Goal: Task Accomplishment & Management: Use online tool/utility

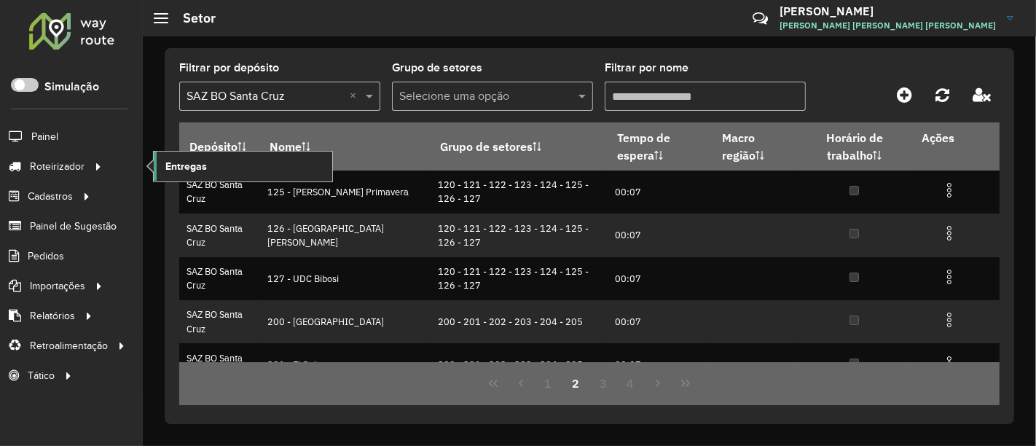
scroll to position [324, 0]
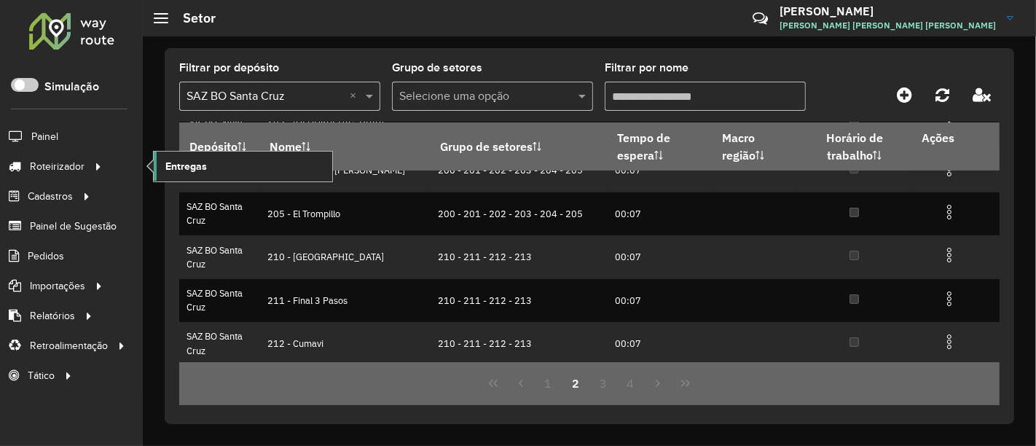
click at [189, 164] on span "Entregas" at bounding box center [186, 166] width 42 height 15
click at [195, 163] on span "Entregas" at bounding box center [186, 166] width 42 height 15
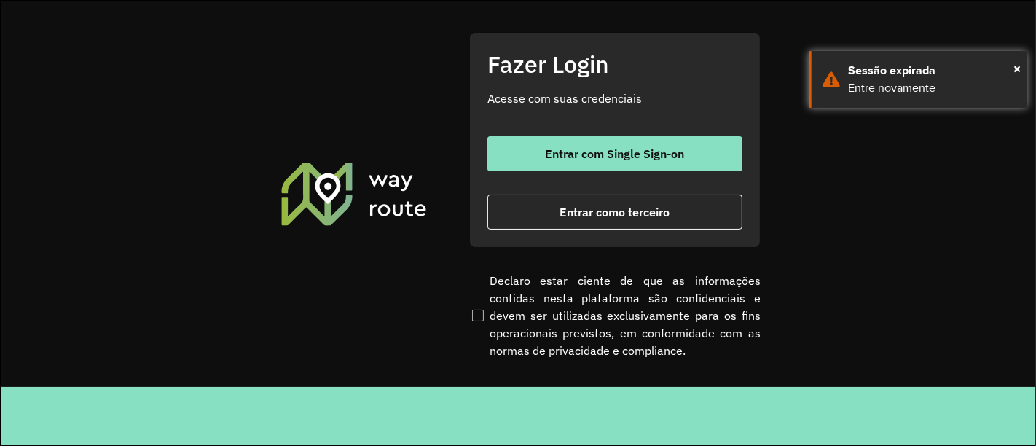
click at [600, 133] on div "Fazer Login Acesse com suas credenciais Entrar com Single Sign-on Entrar como t…" at bounding box center [614, 140] width 291 height 216
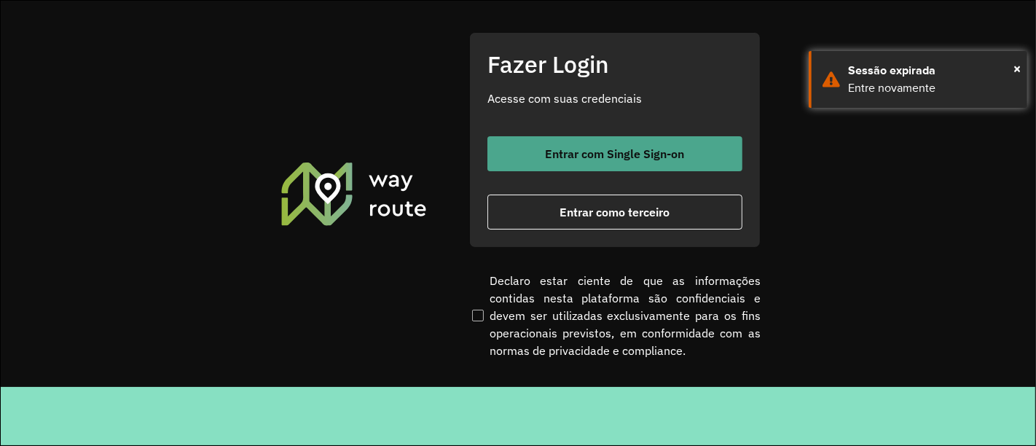
click at [608, 148] on span "Entrar com Single Sign-on" at bounding box center [615, 154] width 139 height 12
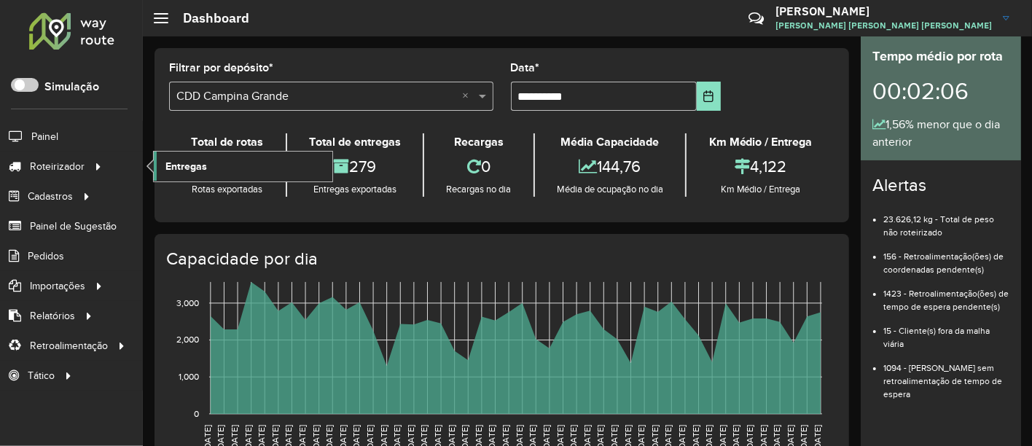
click at [189, 161] on span "Entregas" at bounding box center [186, 166] width 42 height 15
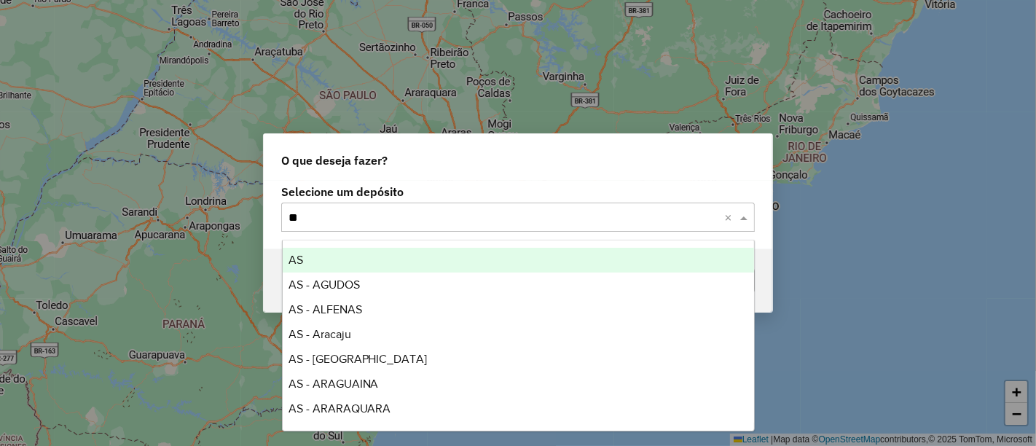
type input "***"
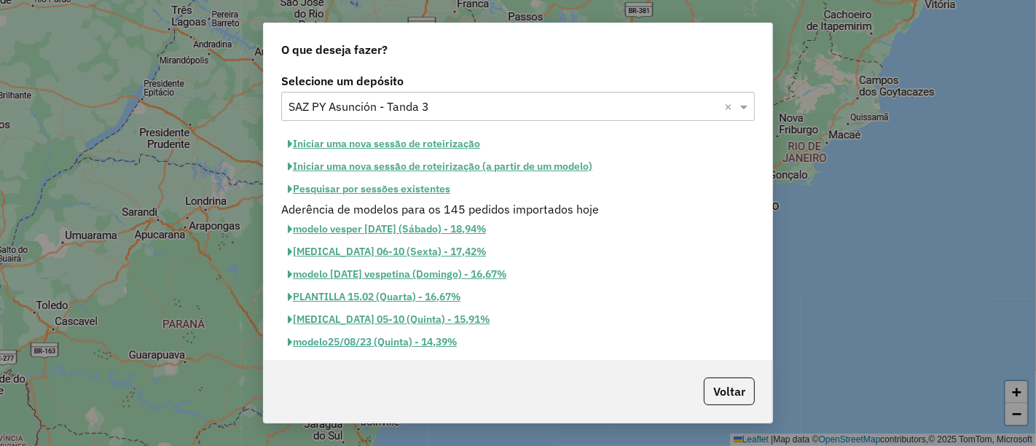
click at [428, 180] on button "Pesquisar por sessões existentes" at bounding box center [369, 189] width 176 height 23
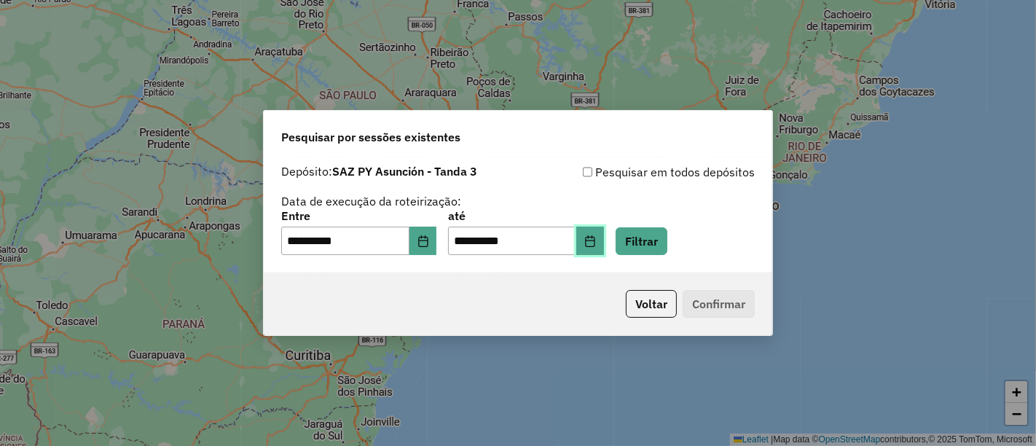
click at [596, 244] on icon "Choose Date" at bounding box center [590, 241] width 12 height 12
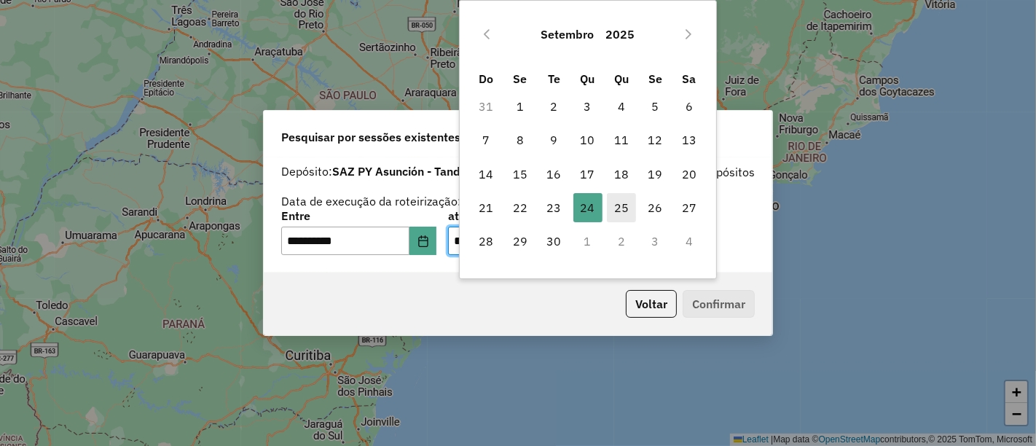
click at [618, 196] on span "25" at bounding box center [621, 207] width 29 height 29
type input "**********"
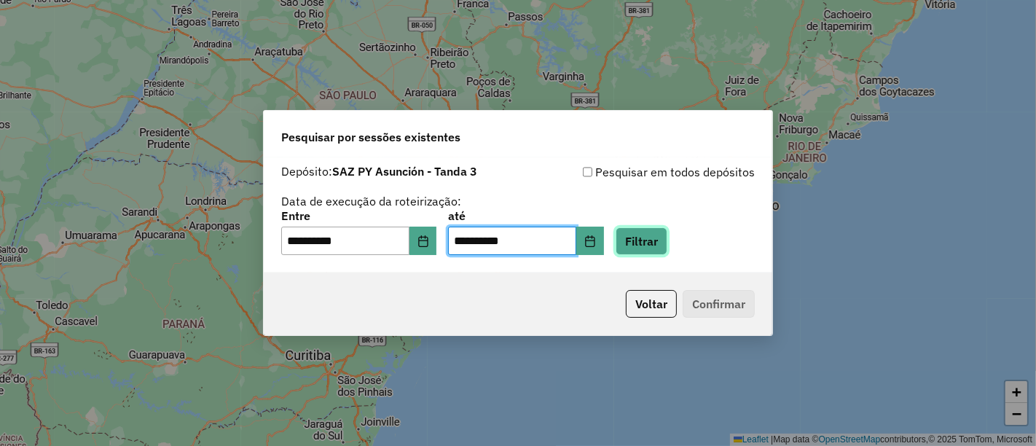
click at [647, 232] on button "Filtrar" at bounding box center [642, 241] width 52 height 28
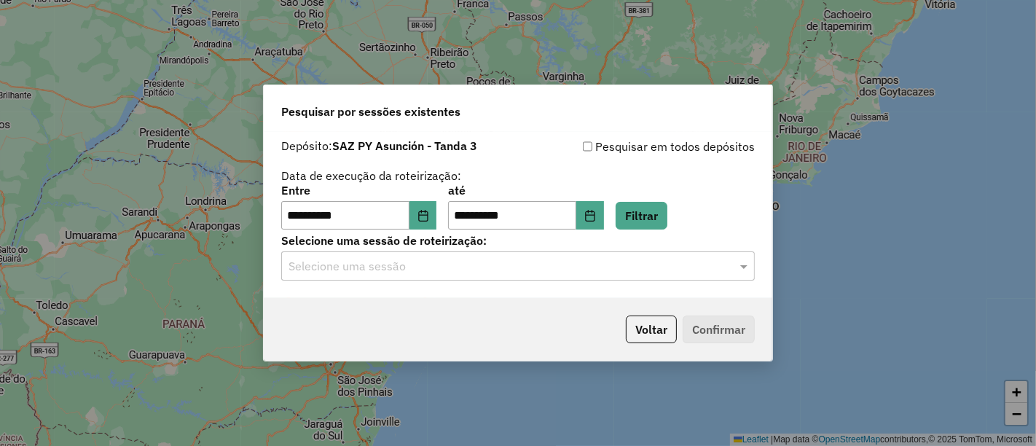
click at [434, 264] on input "text" at bounding box center [504, 266] width 430 height 17
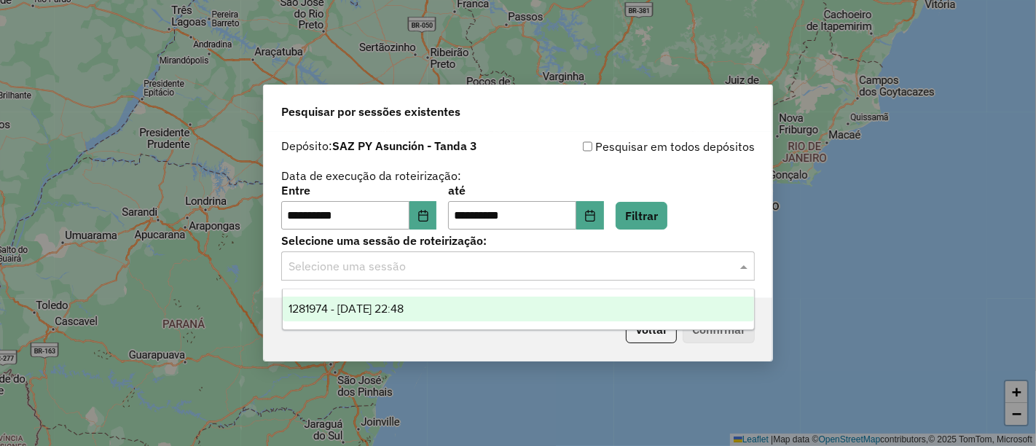
click at [404, 303] on span "1281974 - 24/09/2025 22:48" at bounding box center [347, 308] width 116 height 12
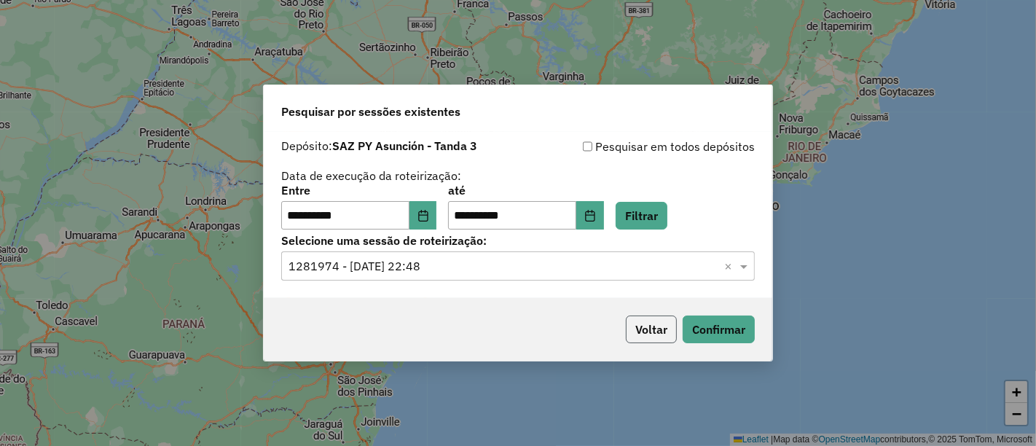
click at [643, 336] on button "Voltar" at bounding box center [651, 330] width 51 height 28
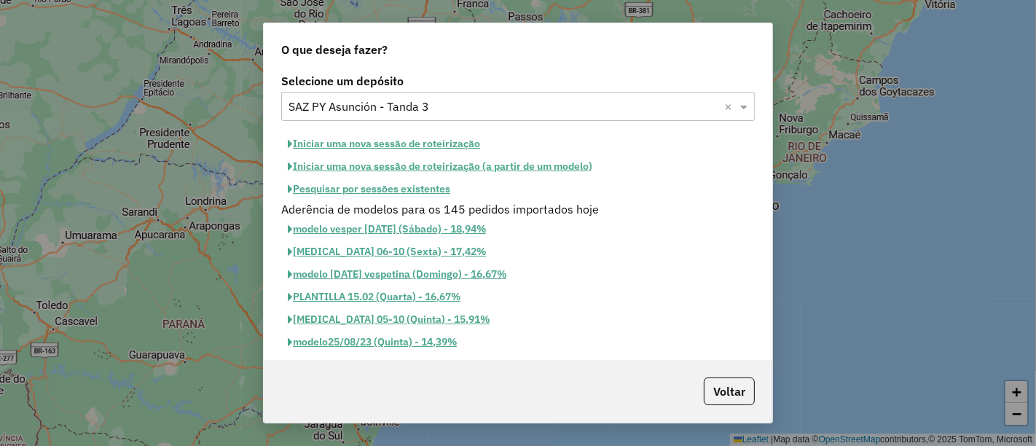
click at [434, 182] on button "Pesquisar por sessões existentes" at bounding box center [369, 189] width 176 height 23
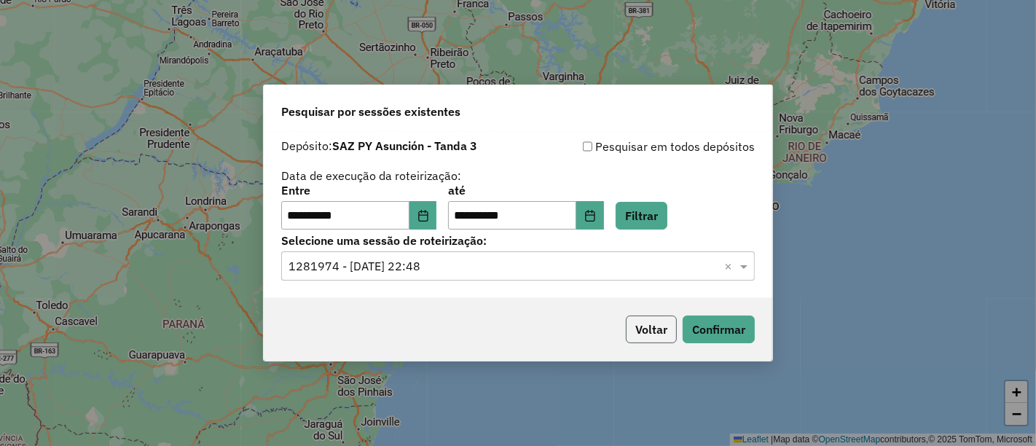
click at [648, 331] on button "Voltar" at bounding box center [651, 330] width 51 height 28
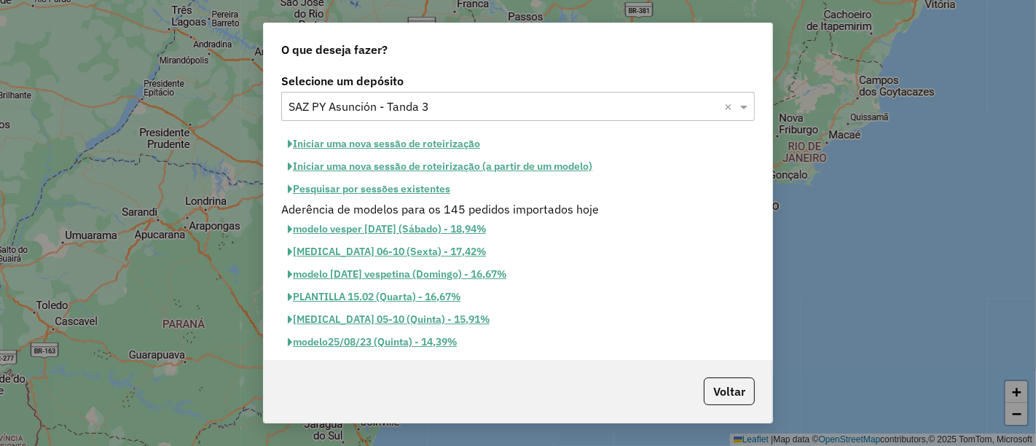
click at [463, 110] on input "text" at bounding box center [504, 106] width 430 height 17
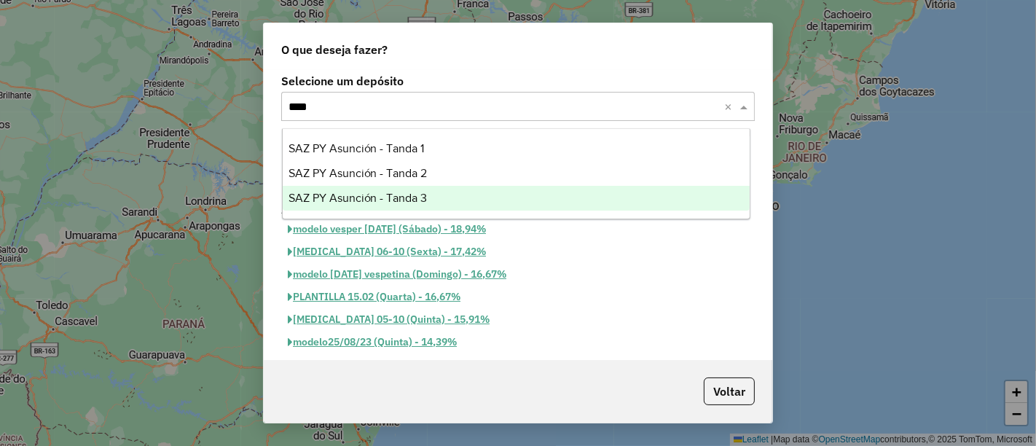
type input "*****"
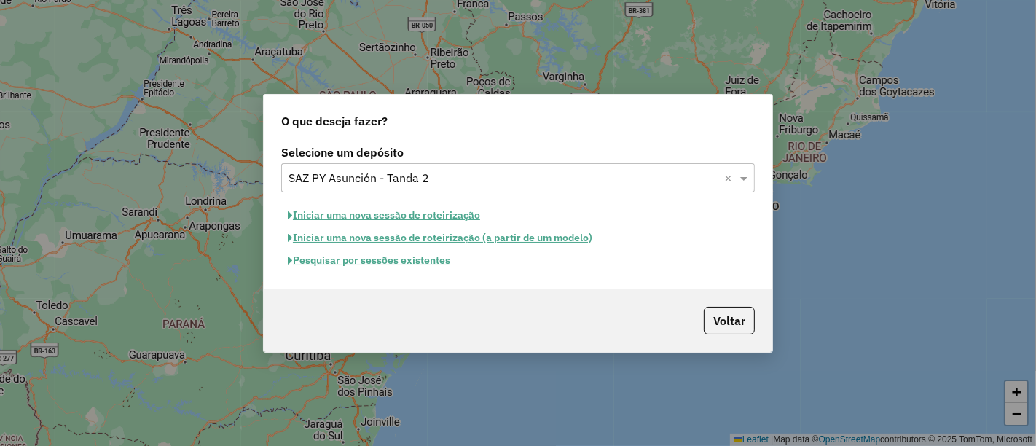
click at [416, 256] on button "Pesquisar por sessões existentes" at bounding box center [369, 260] width 176 height 23
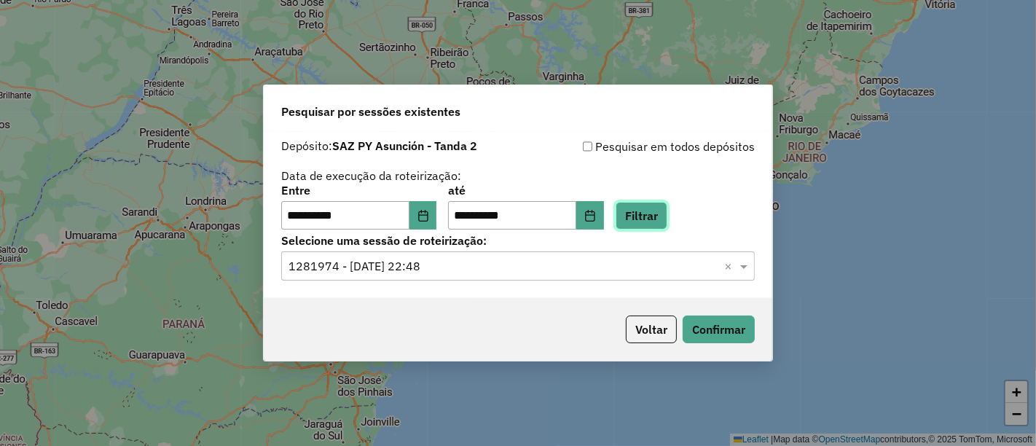
click at [657, 222] on button "Filtrar" at bounding box center [642, 216] width 52 height 28
click at [555, 260] on input "text" at bounding box center [504, 266] width 430 height 17
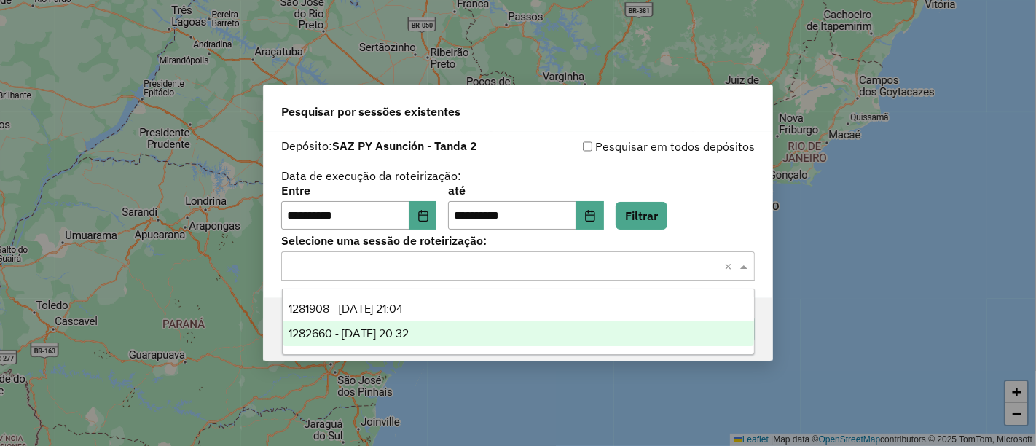
click at [455, 326] on div "1282660 - 25/09/2025 20:32" at bounding box center [518, 333] width 471 height 25
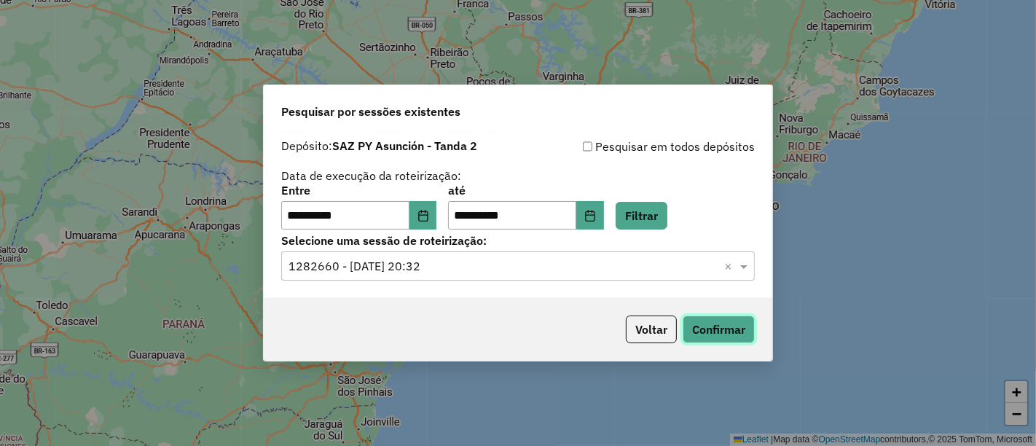
click at [696, 330] on button "Confirmar" at bounding box center [719, 330] width 72 height 28
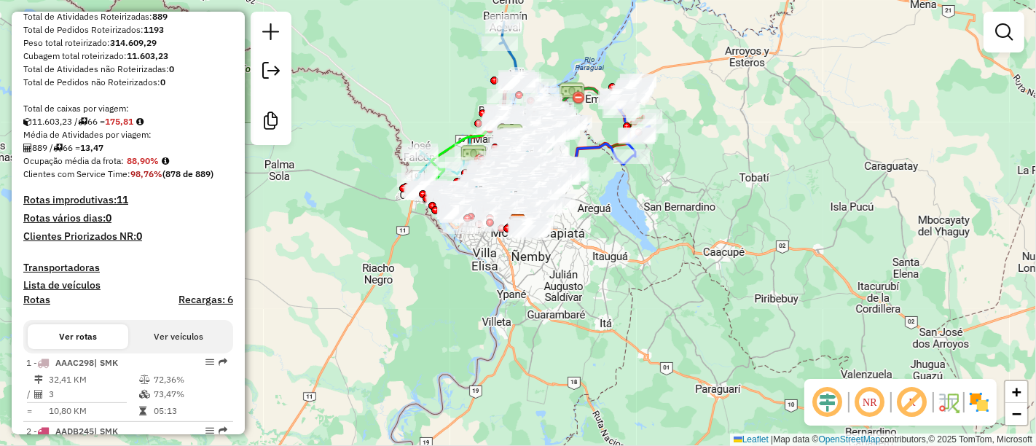
scroll to position [324, 0]
